Goal: Communication & Community: Answer question/provide support

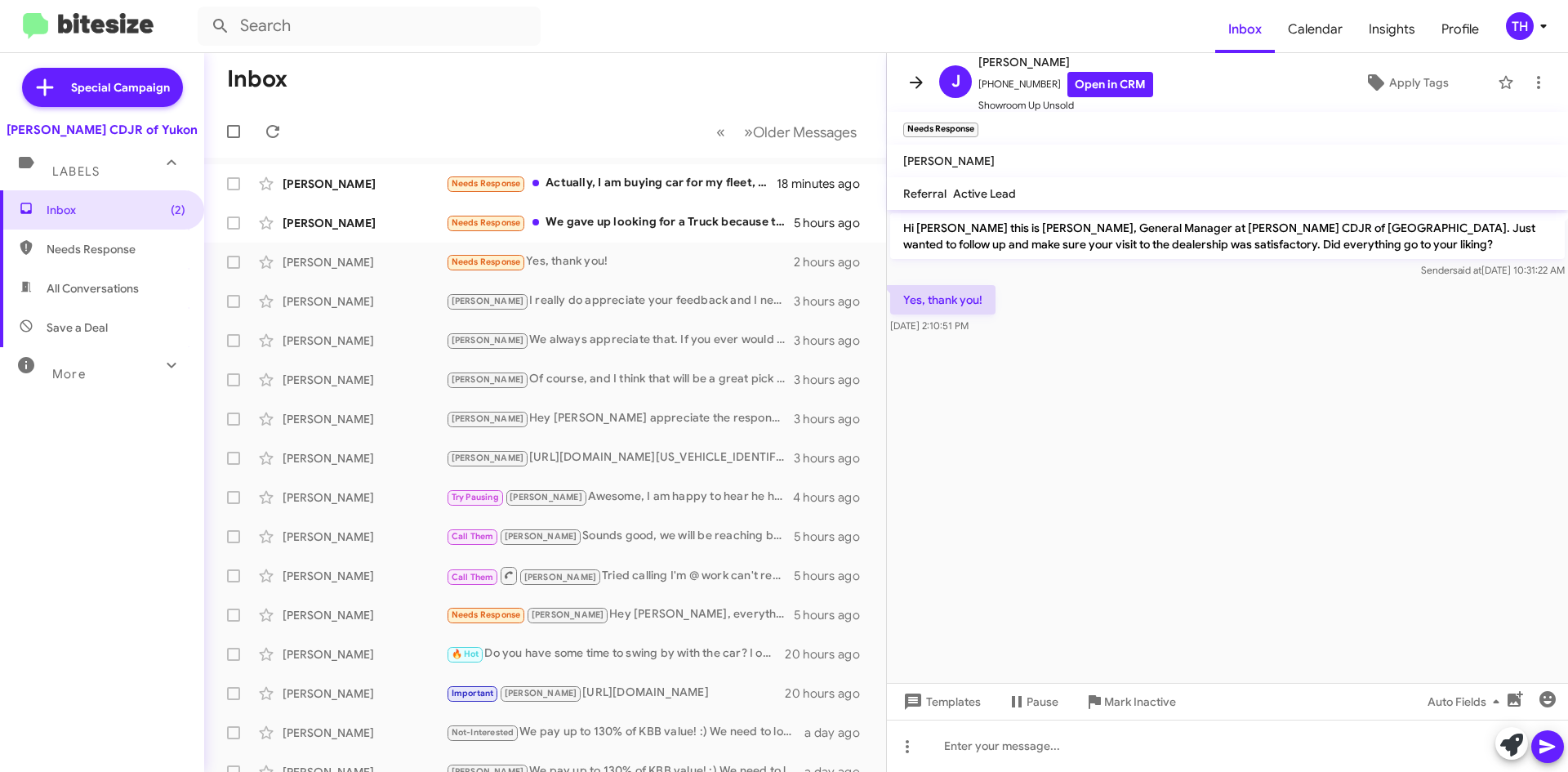
click at [912, 79] on icon at bounding box center [917, 83] width 20 height 20
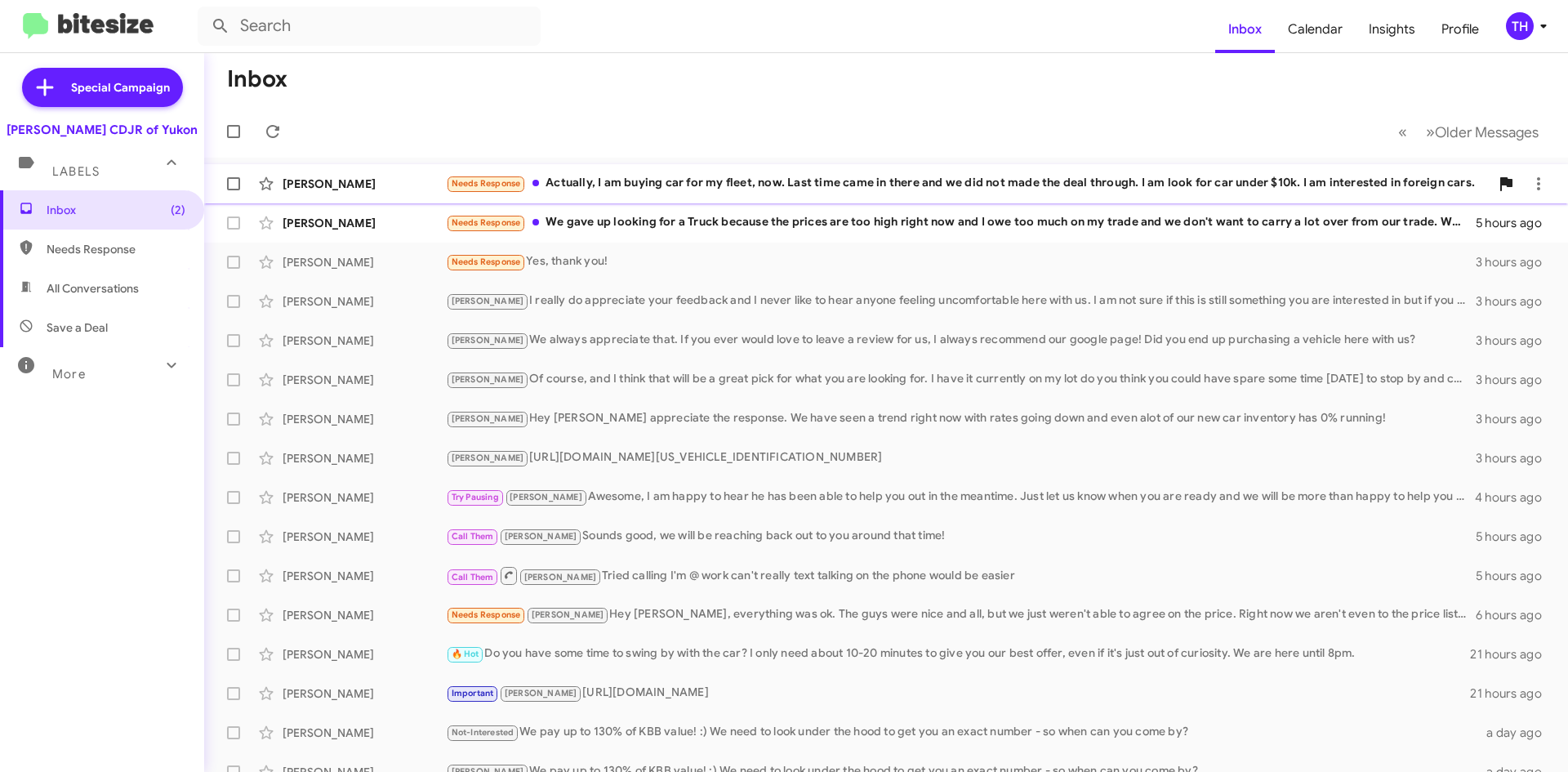
drag, startPoint x: 809, startPoint y: 179, endPoint x: 817, endPoint y: 184, distance: 9.4
click at [809, 179] on div "Needs Response Actually, I am buying car for my fleet, now. Last time came in t…" at bounding box center [968, 183] width 1044 height 19
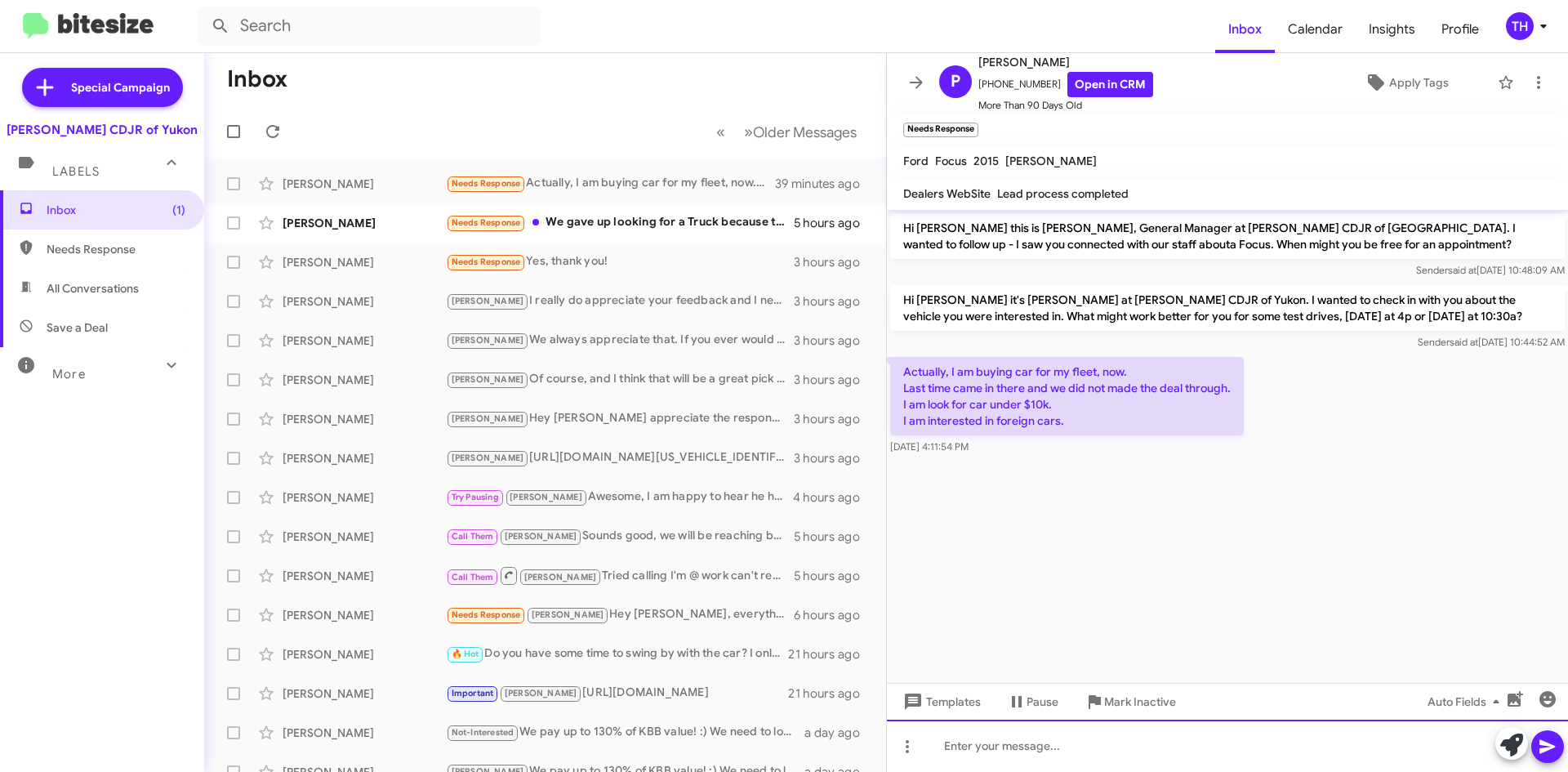
click at [1044, 743] on div at bounding box center [1227, 745] width 681 height 53
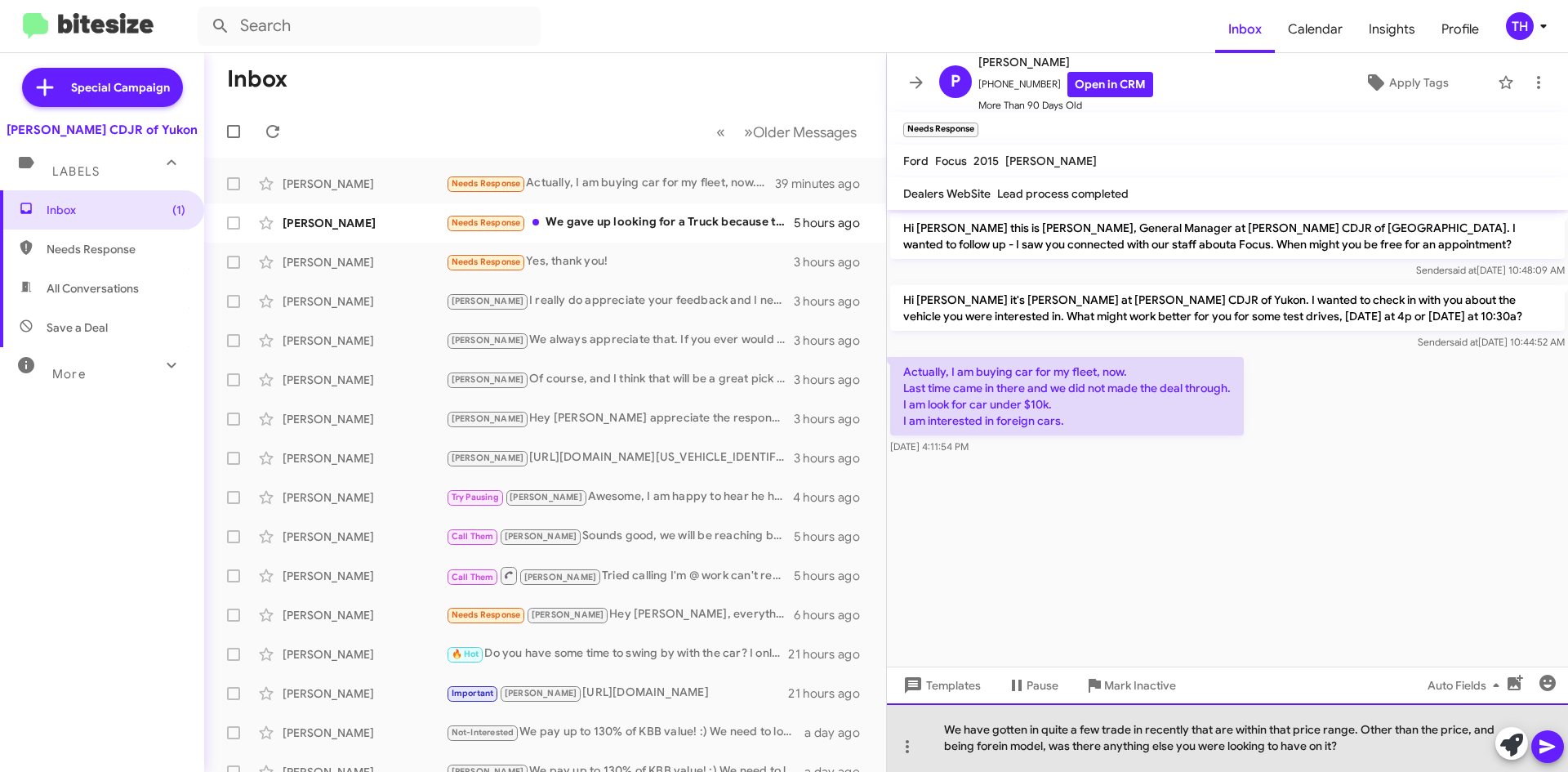
drag, startPoint x: 994, startPoint y: 736, endPoint x: 996, endPoint y: 749, distance: 13.2
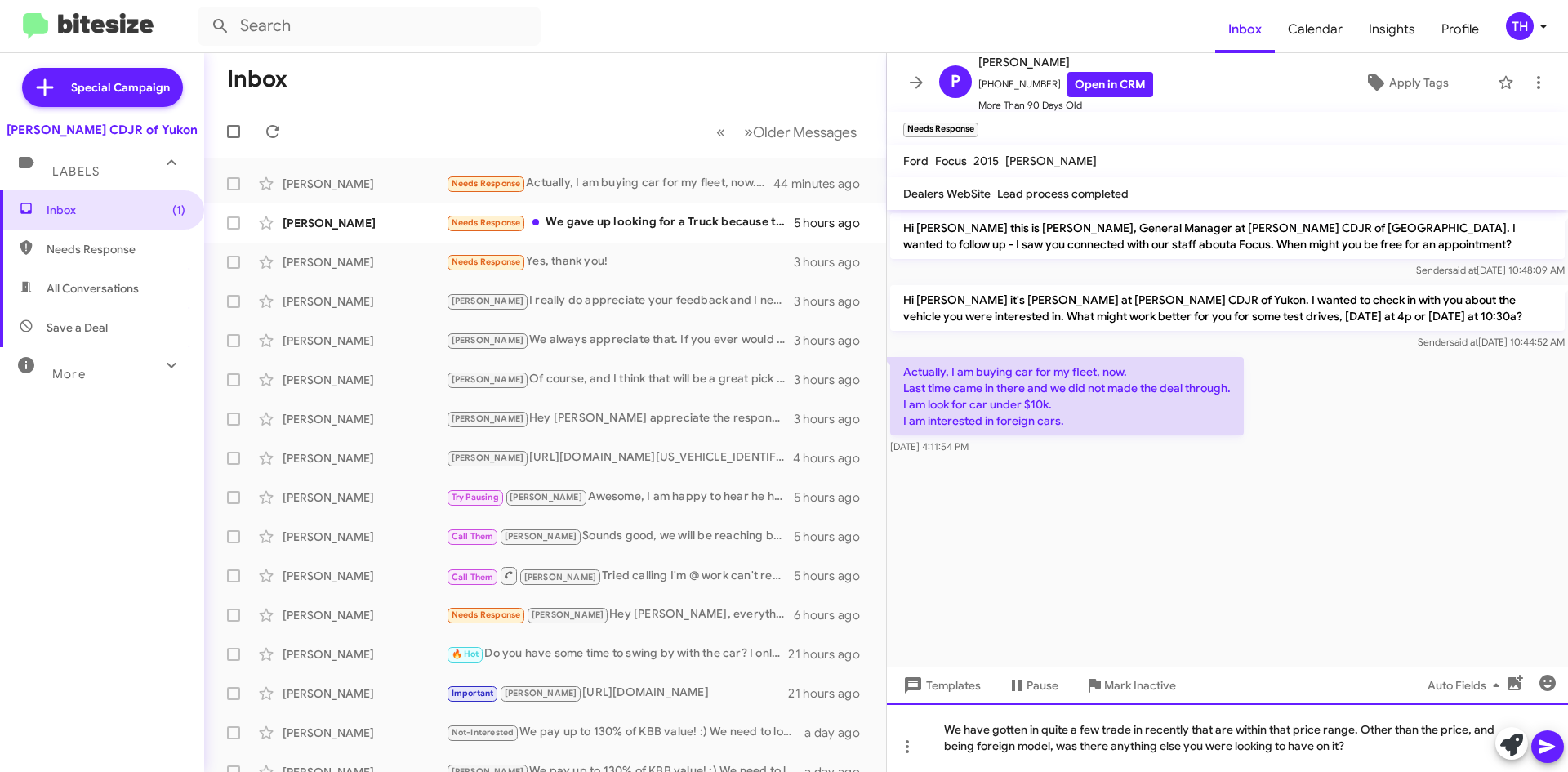
click at [1136, 726] on div "We have gotten in quite a few trade in recently that are within that price rang…" at bounding box center [1227, 738] width 681 height 68
click at [1002, 744] on div "We have gotten in quite a few trade ins recently that are within that price ran…" at bounding box center [1227, 738] width 681 height 68
click at [1388, 752] on div "We have gotten in quite a few trade ins recently that are within that price ran…" at bounding box center [1227, 738] width 681 height 68
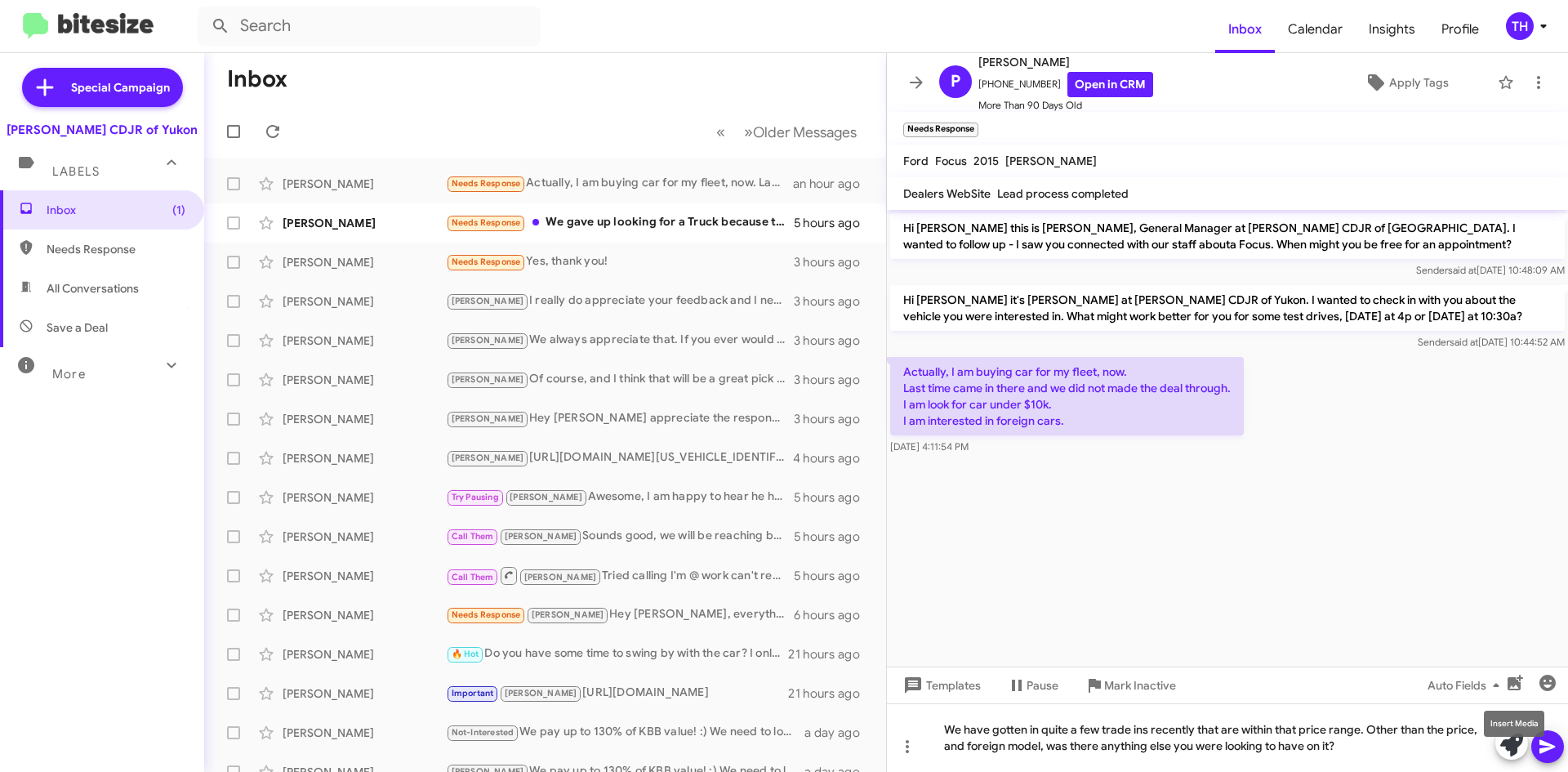
click at [1476, 727] on mat-tooltip-component "Insert Media" at bounding box center [1515, 724] width 83 height 49
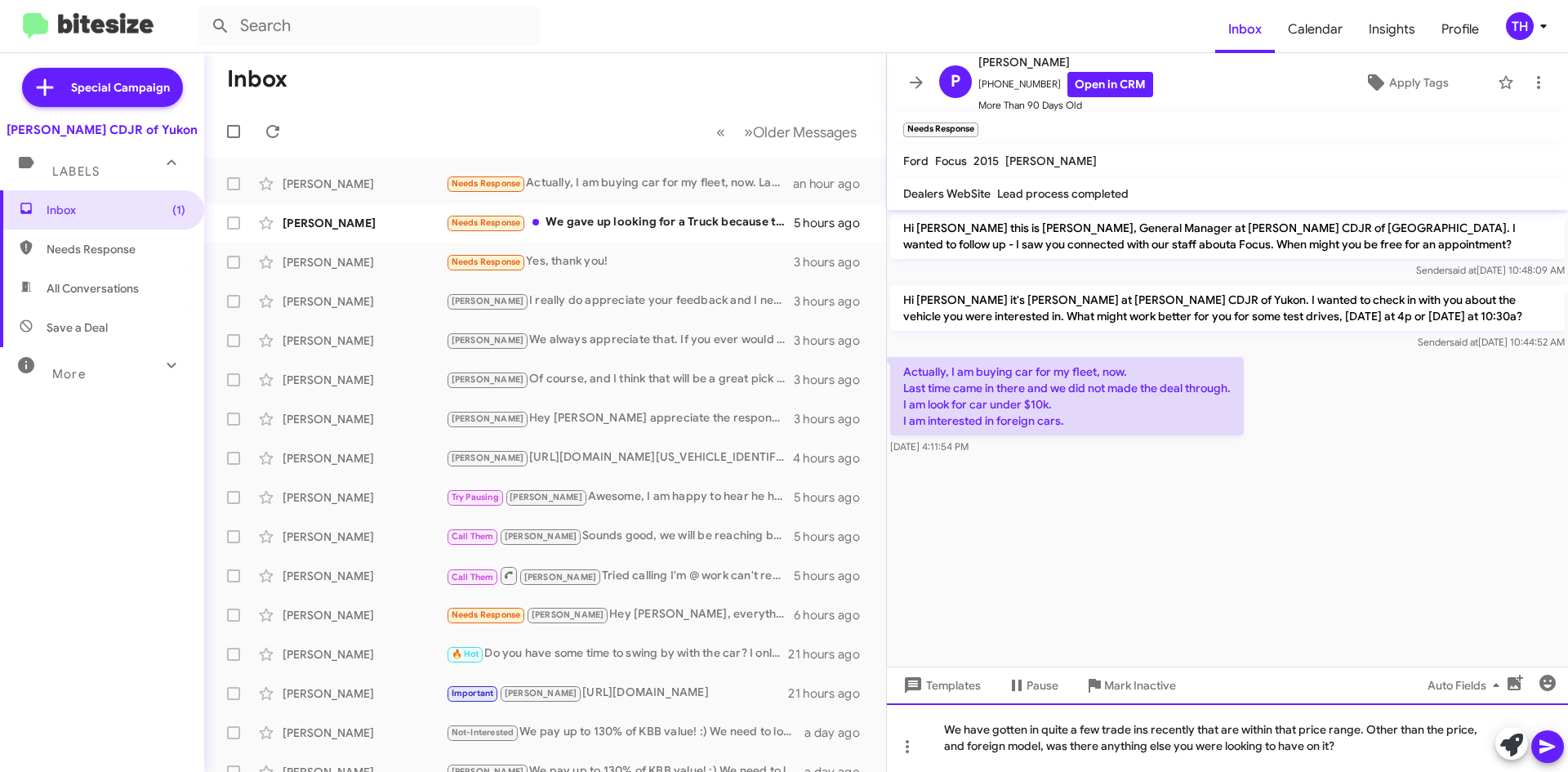
click at [1469, 726] on div "We have gotten in quite a few trade ins recently that are within that price ran…" at bounding box center [1227, 738] width 681 height 68
click at [1330, 744] on div "We have gotten in quite a few trade ins recently that are within that price ran…" at bounding box center [1227, 738] width 681 height 68
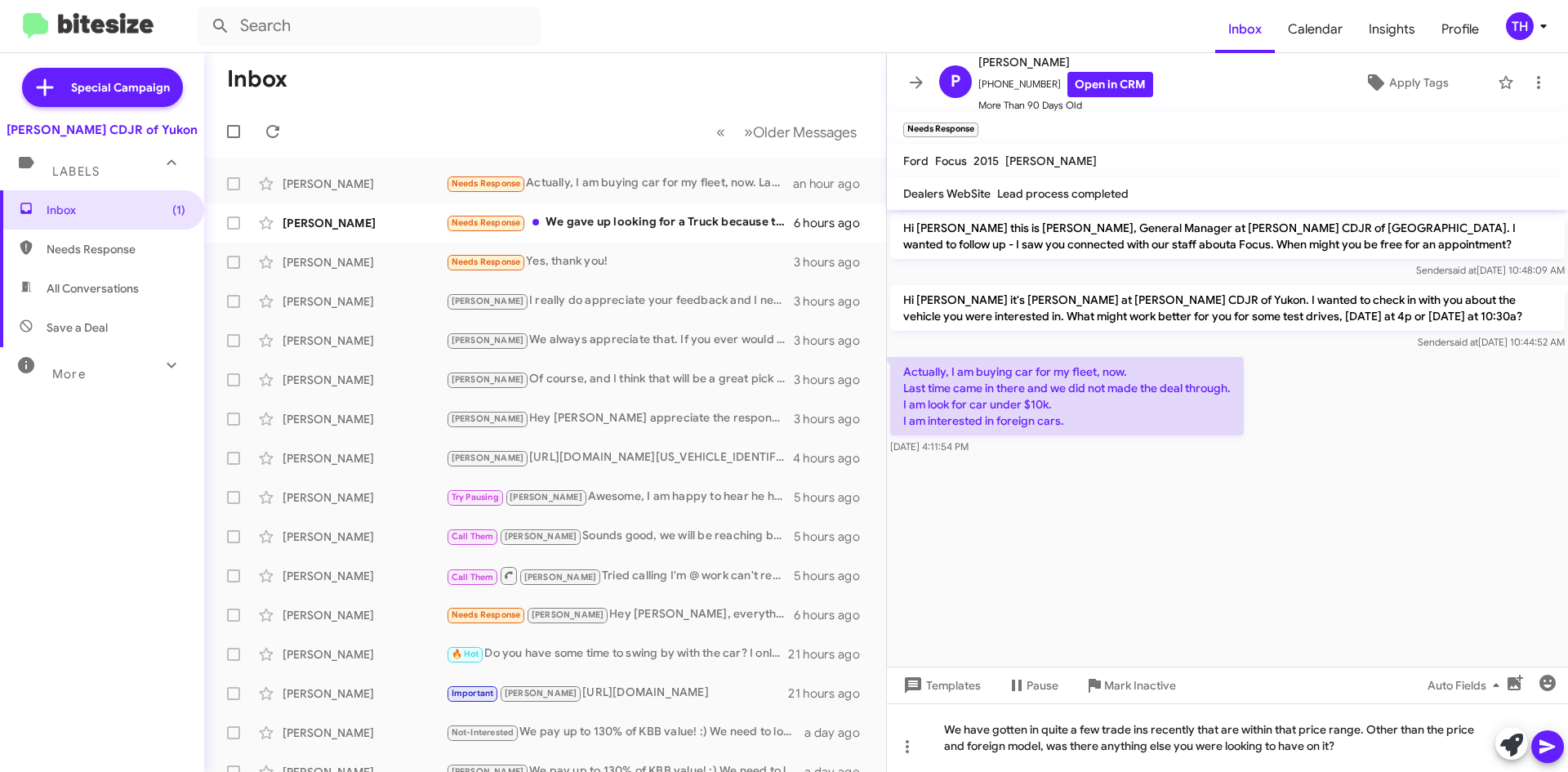
click at [1558, 735] on button at bounding box center [1547, 746] width 33 height 33
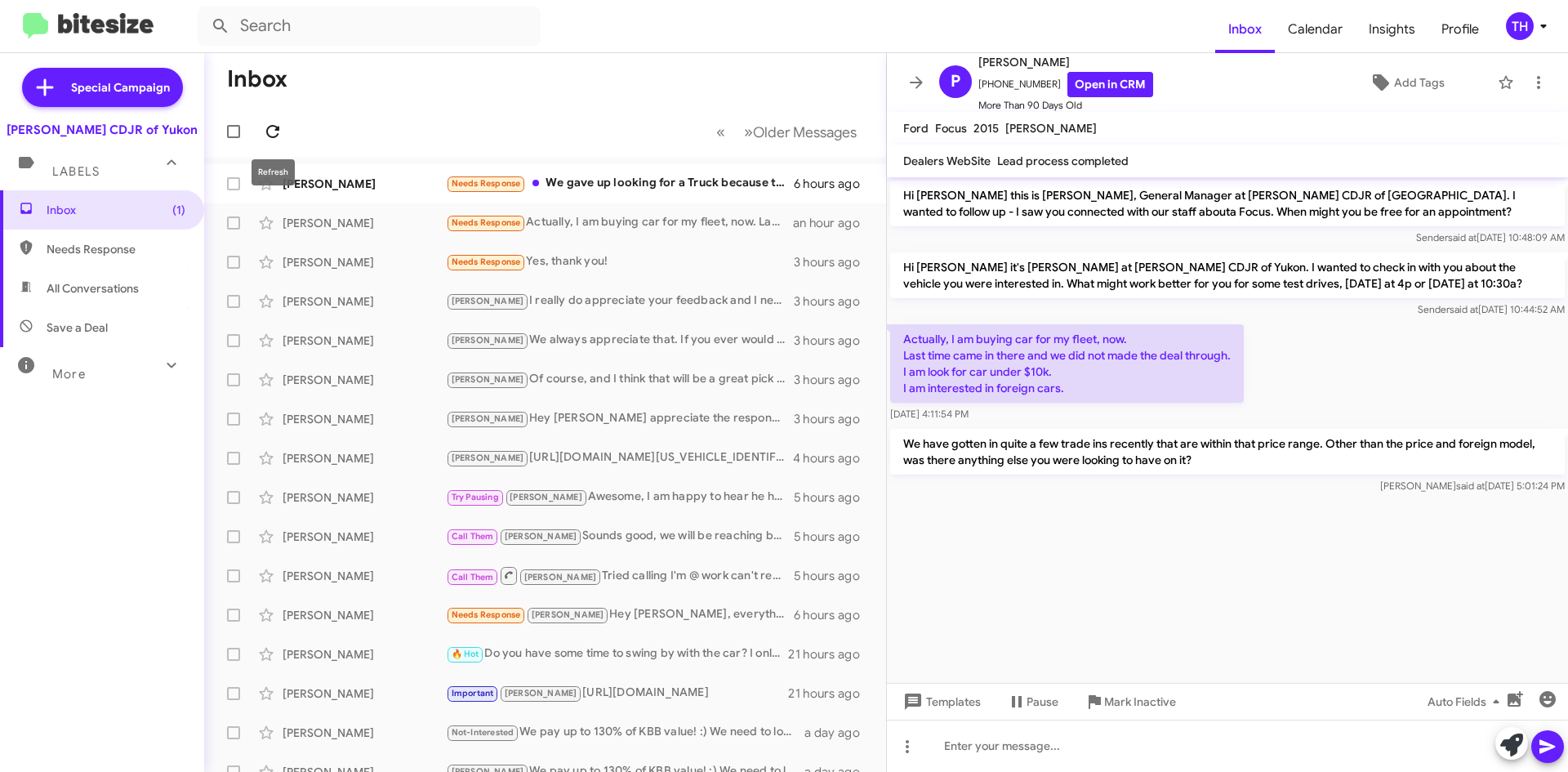
click at [268, 125] on icon at bounding box center [273, 132] width 20 height 20
click at [619, 267] on div "Needs Response Yes, thank you!" at bounding box center [627, 262] width 362 height 19
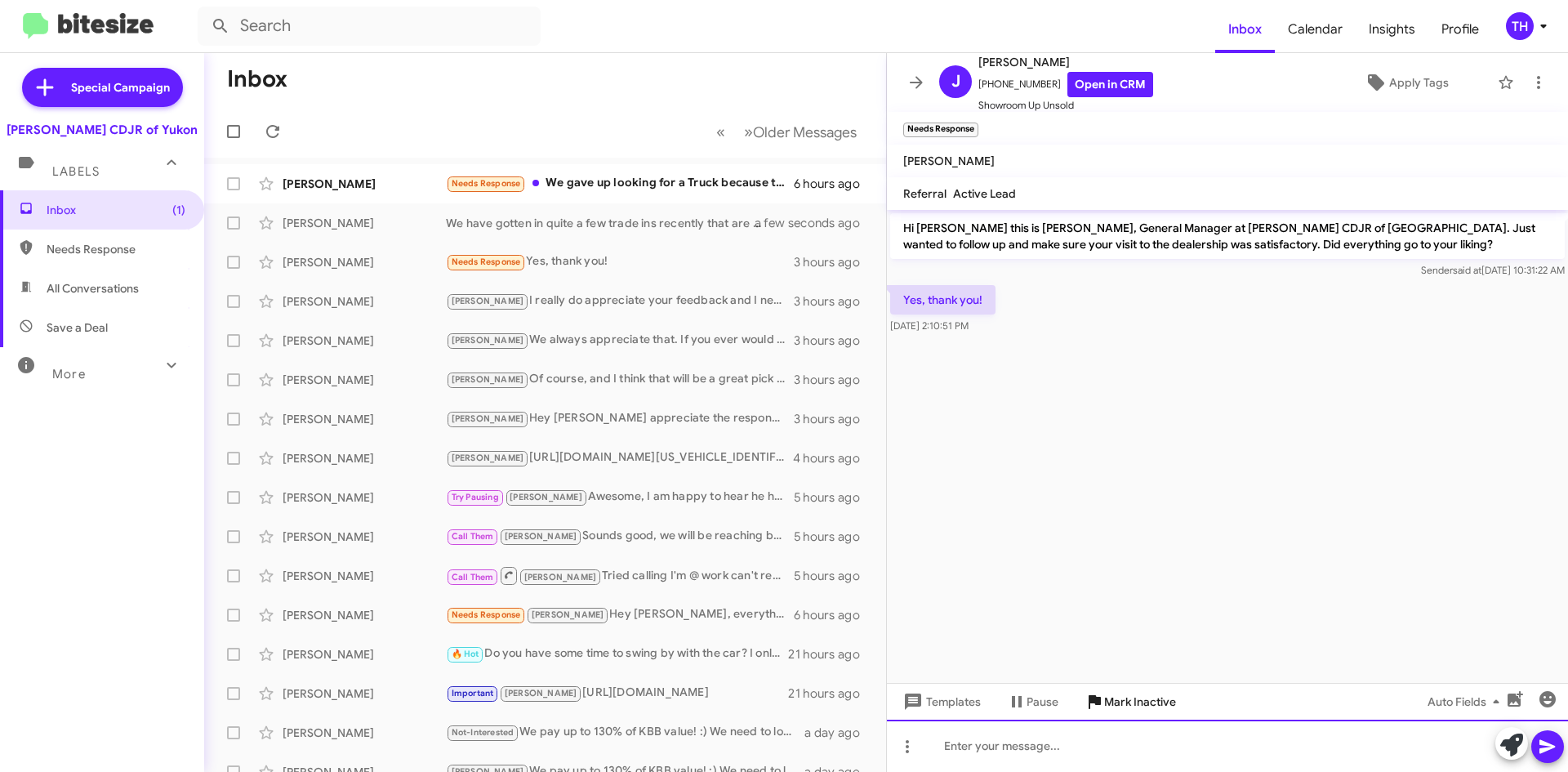
drag, startPoint x: 1008, startPoint y: 747, endPoint x: 1186, endPoint y: 707, distance: 182.4
click at [1008, 746] on div at bounding box center [1227, 745] width 681 height 53
drag, startPoint x: 1065, startPoint y: 732, endPoint x: 1079, endPoint y: 732, distance: 14.0
click at [1065, 732] on div at bounding box center [1227, 745] width 681 height 53
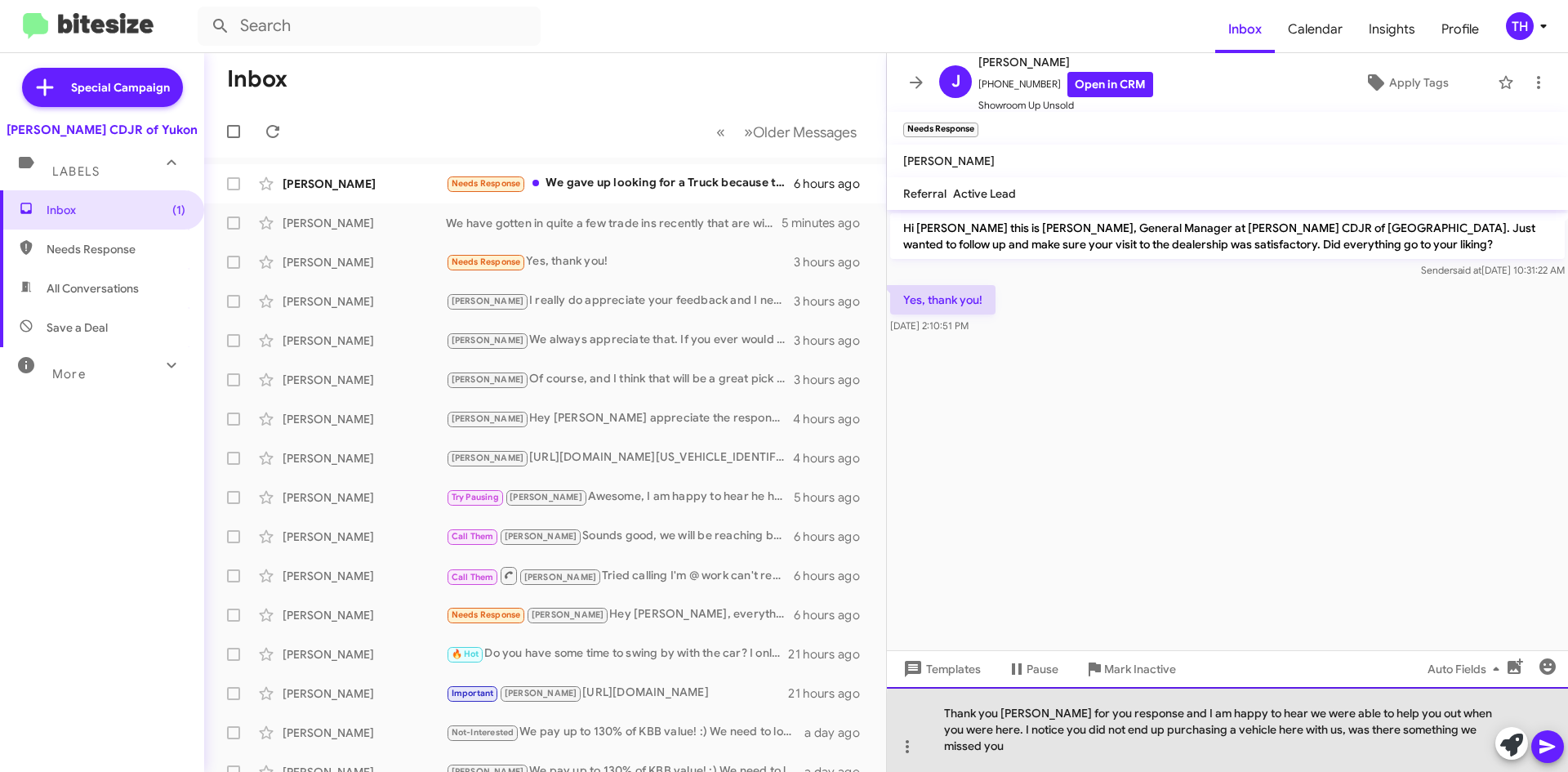
drag, startPoint x: 1467, startPoint y: 750, endPoint x: 1565, endPoint y: 743, distance: 98.2
click at [1468, 750] on div "Thank you [PERSON_NAME] for you response and I am happy to hear we were able to…" at bounding box center [1227, 729] width 681 height 85
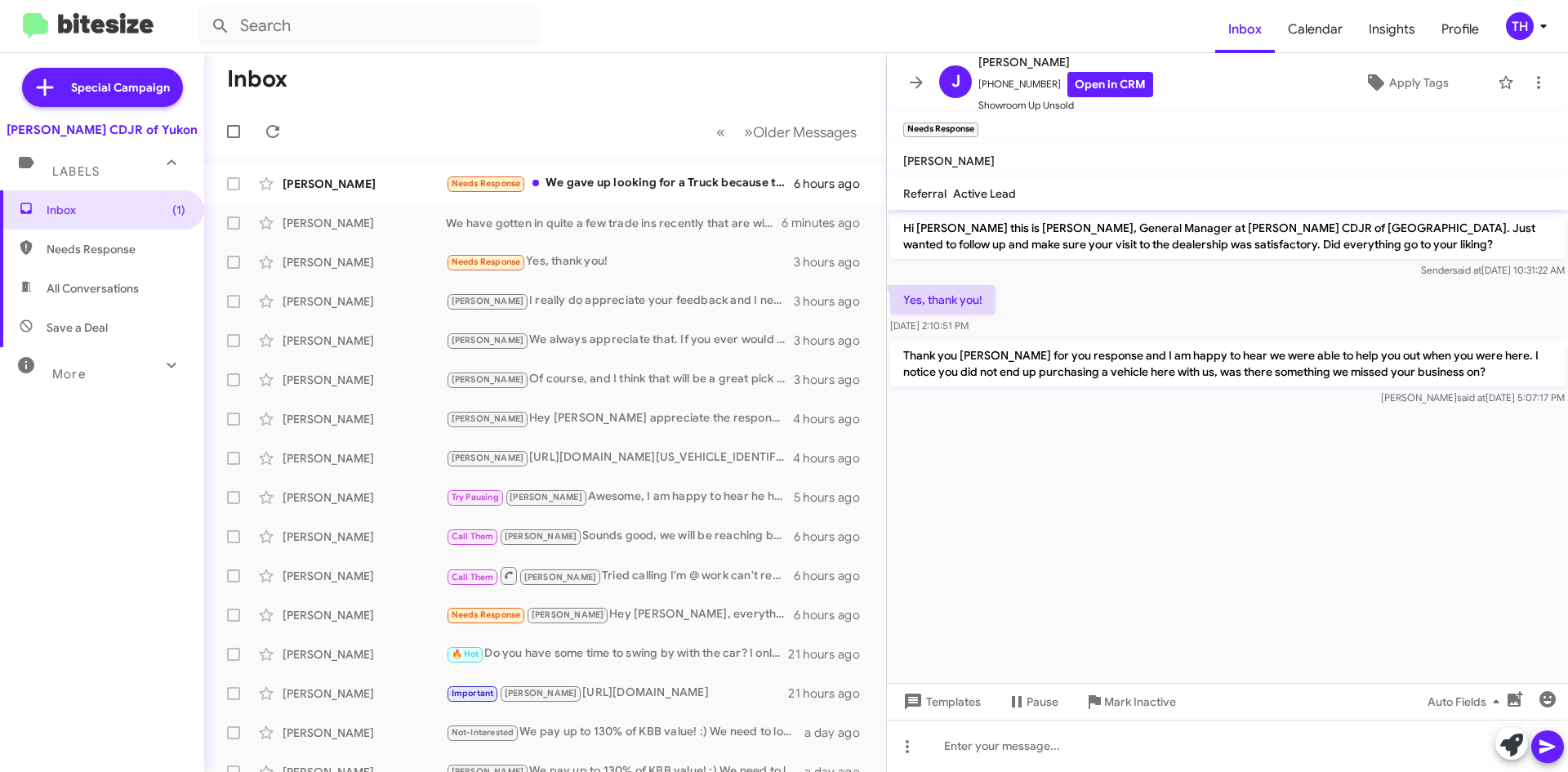
drag, startPoint x: 914, startPoint y: 73, endPoint x: 953, endPoint y: 92, distance: 43.4
click at [914, 72] on button at bounding box center [916, 82] width 33 height 33
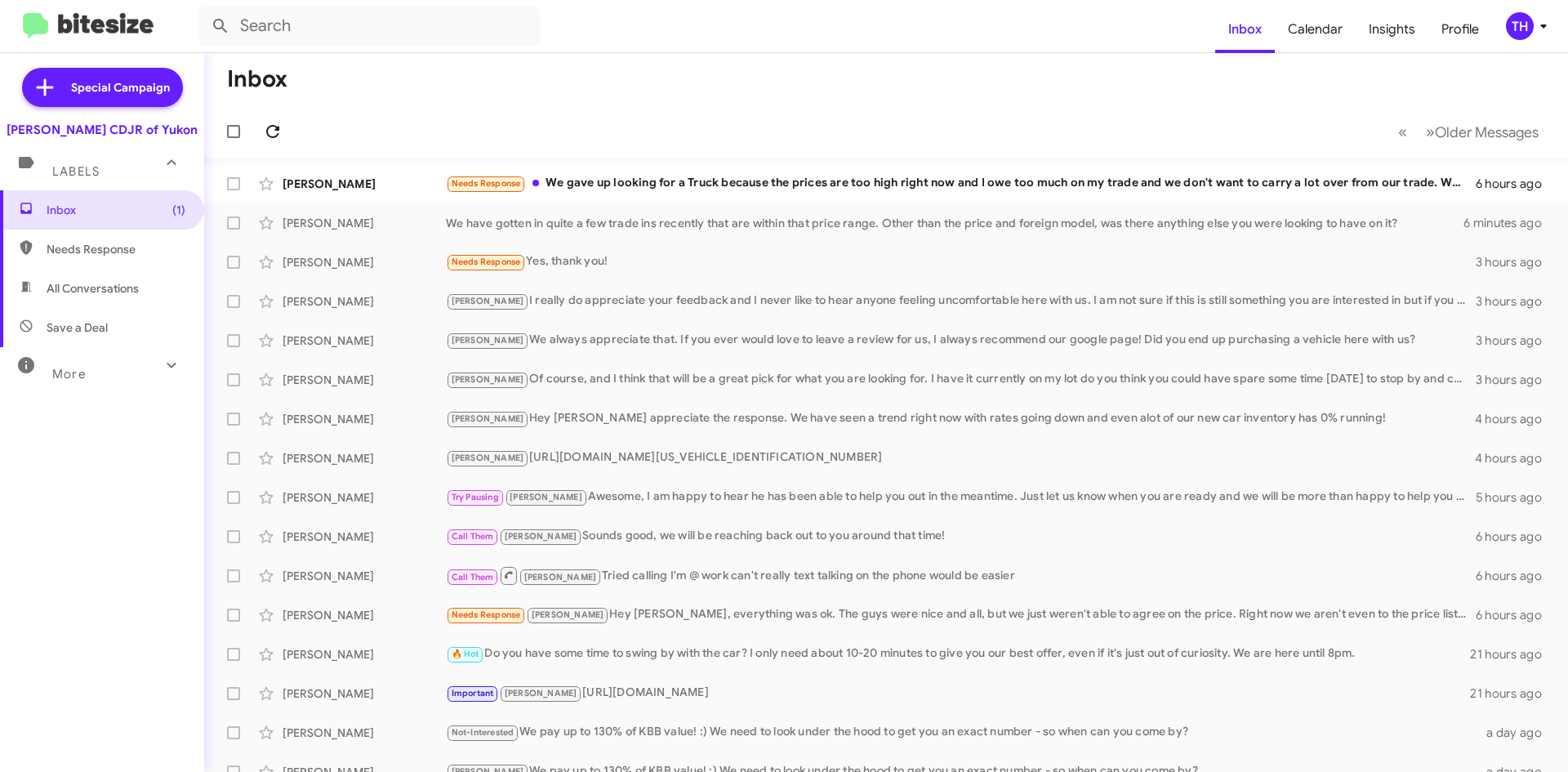
drag, startPoint x: 290, startPoint y: 139, endPoint x: 280, endPoint y: 134, distance: 11.2
click at [290, 138] on mat-toolbar-row "« Previous » Next Older Messages" at bounding box center [886, 131] width 1364 height 53
click at [273, 127] on icon at bounding box center [273, 132] width 13 height 13
